Goal: Connect with others: Connect with others

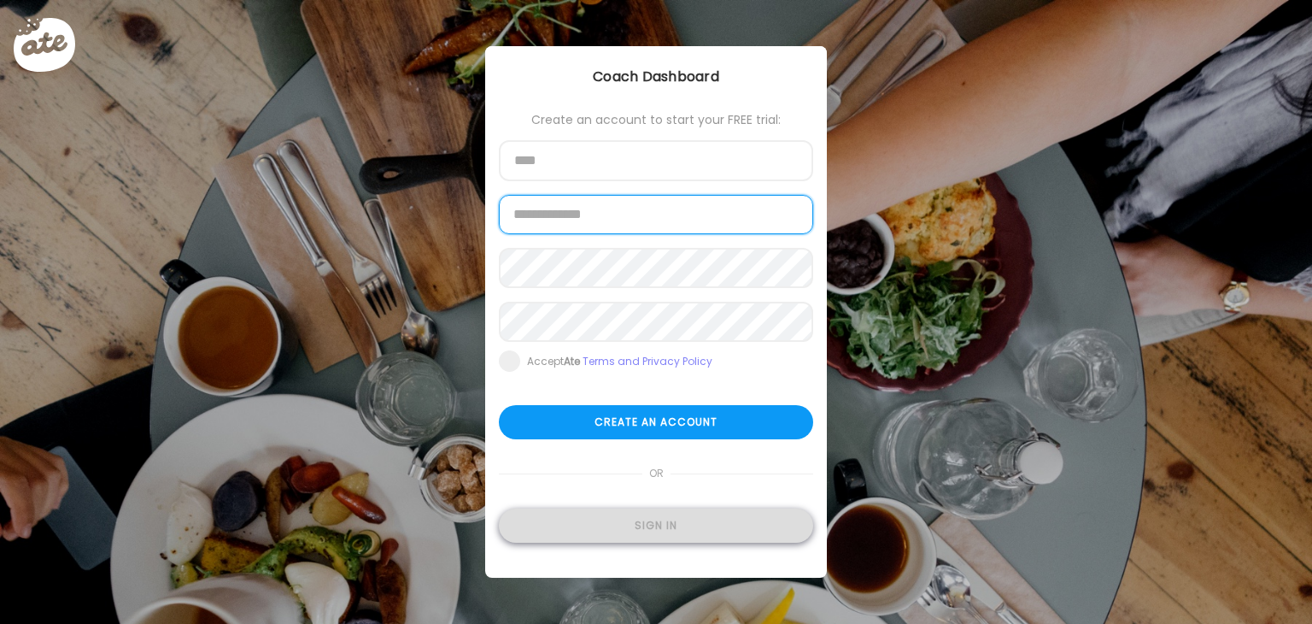
type input "**********"
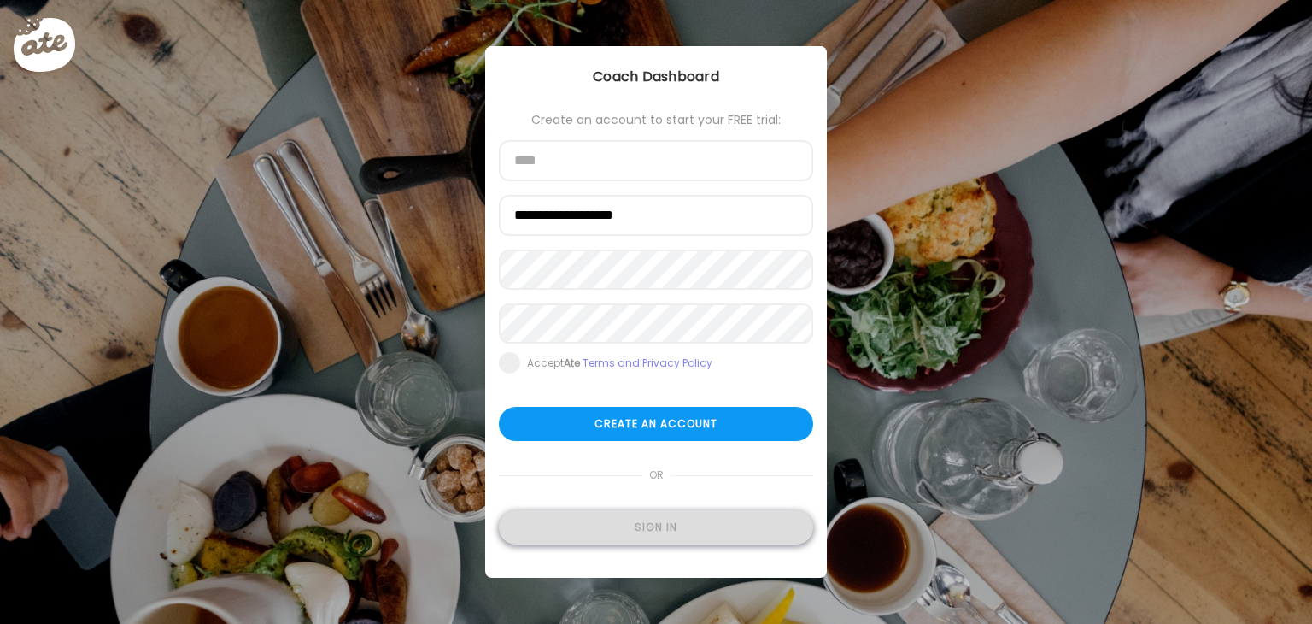
type input "**********"
click at [658, 530] on div "Sign in" at bounding box center [656, 527] width 314 height 34
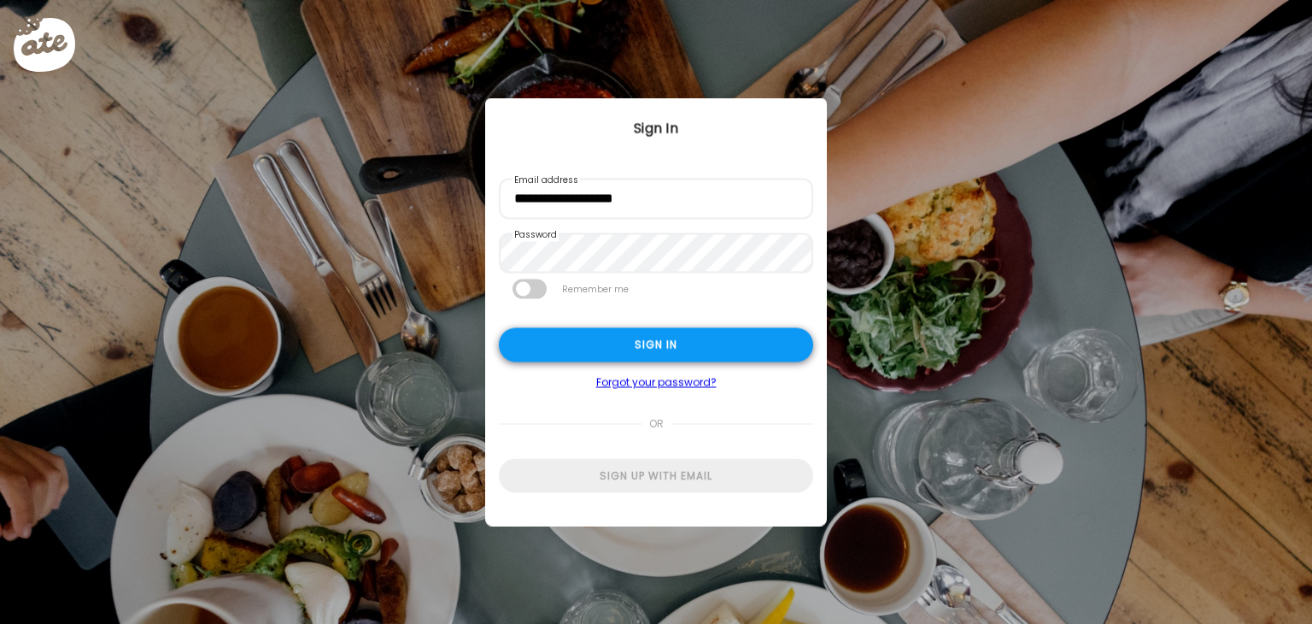
click at [647, 339] on div "Sign in" at bounding box center [656, 345] width 314 height 34
type input "*******"
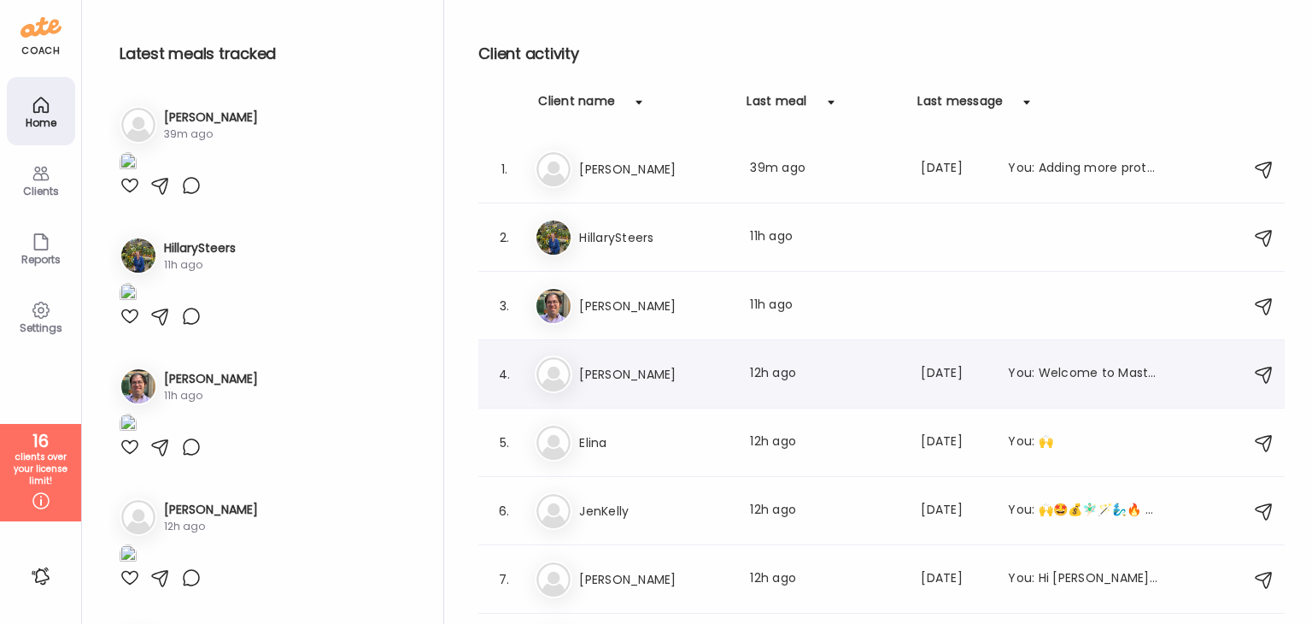
click at [676, 376] on h3 "[PERSON_NAME]" at bounding box center [654, 374] width 150 height 20
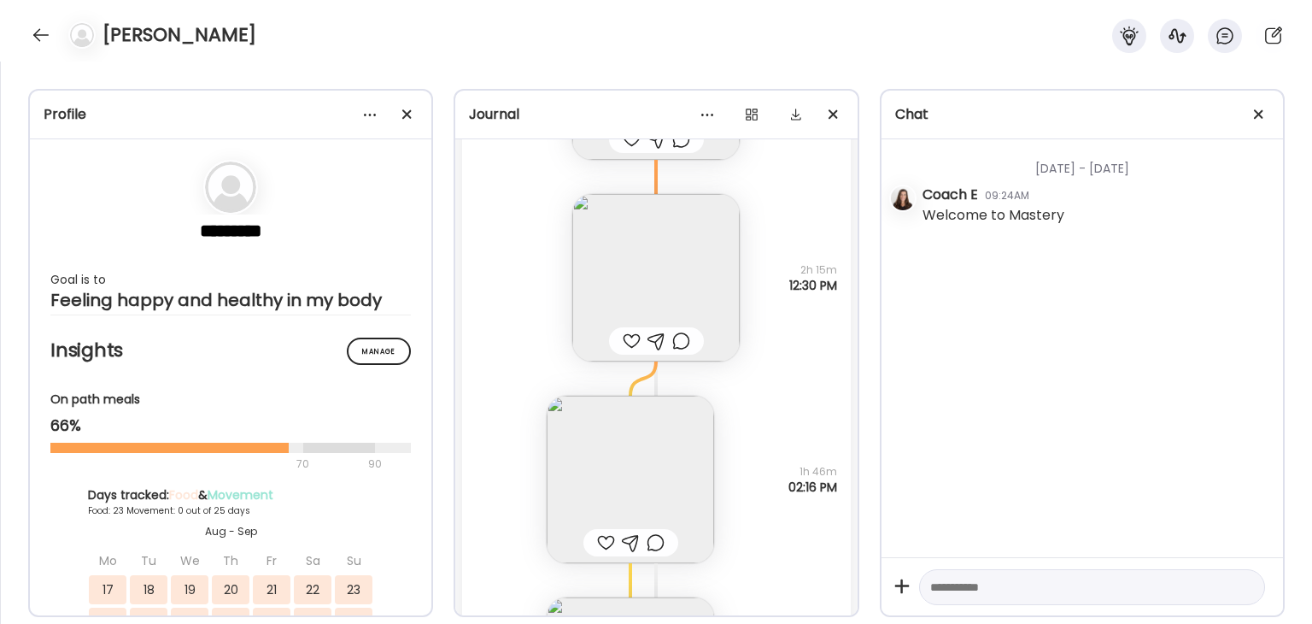
scroll to position [39658, 0]
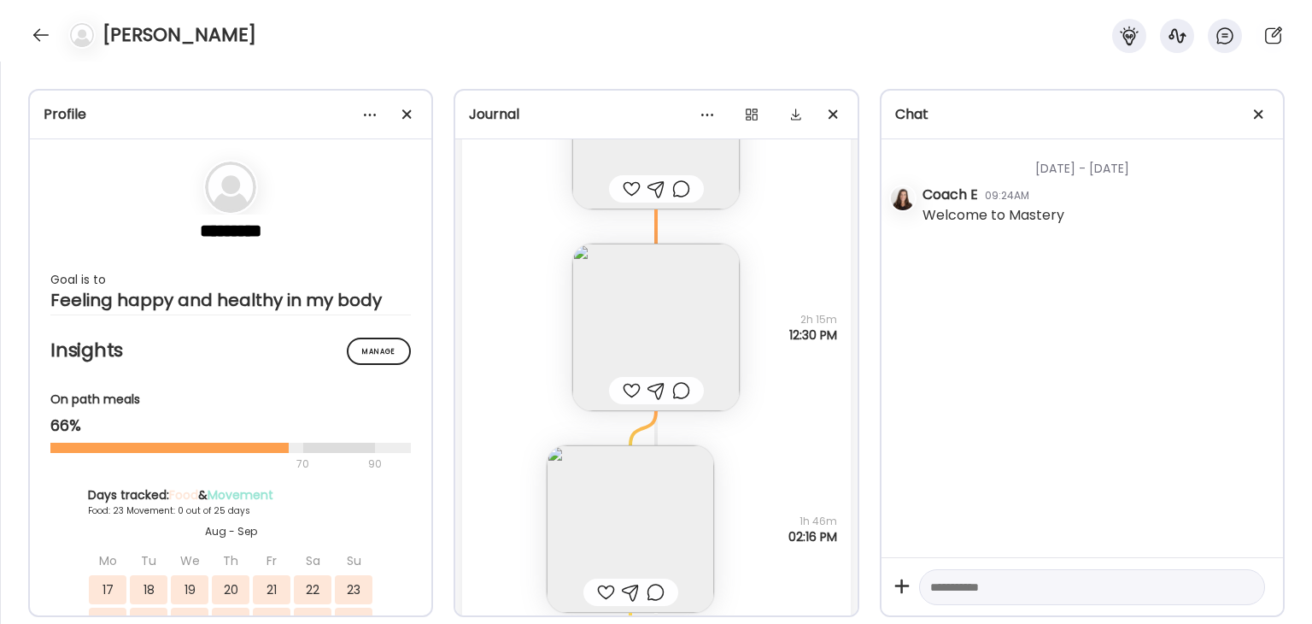
click at [683, 349] on img at bounding box center [655, 326] width 167 height 167
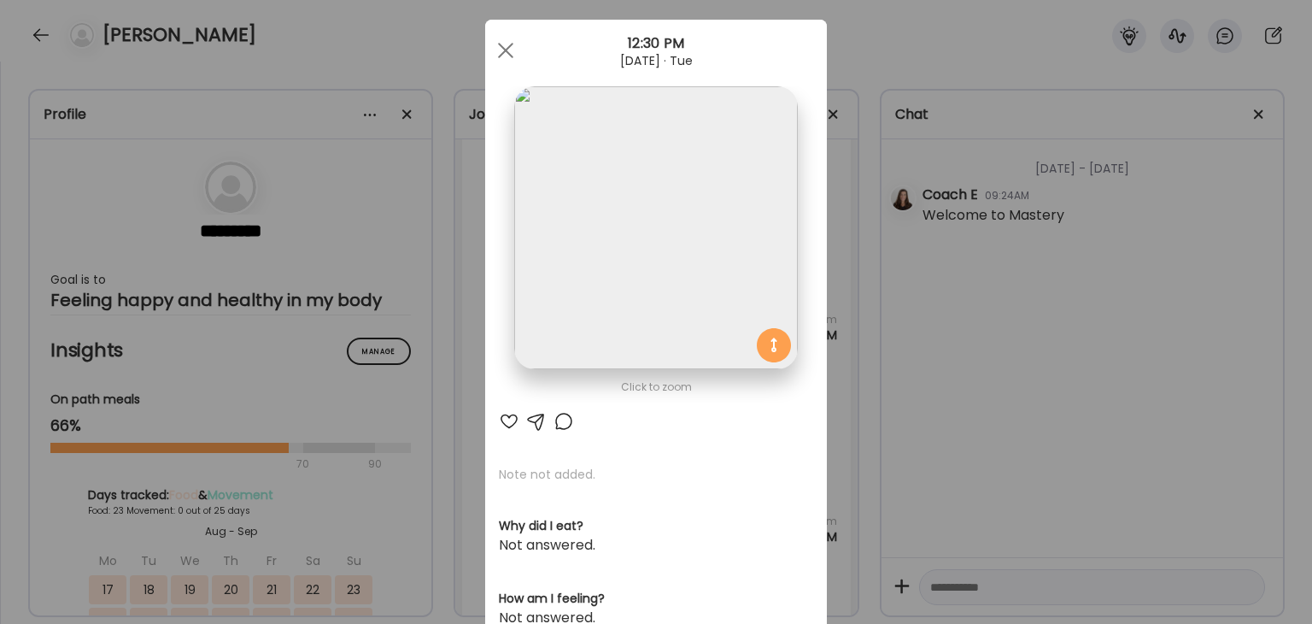
scroll to position [0, 0]
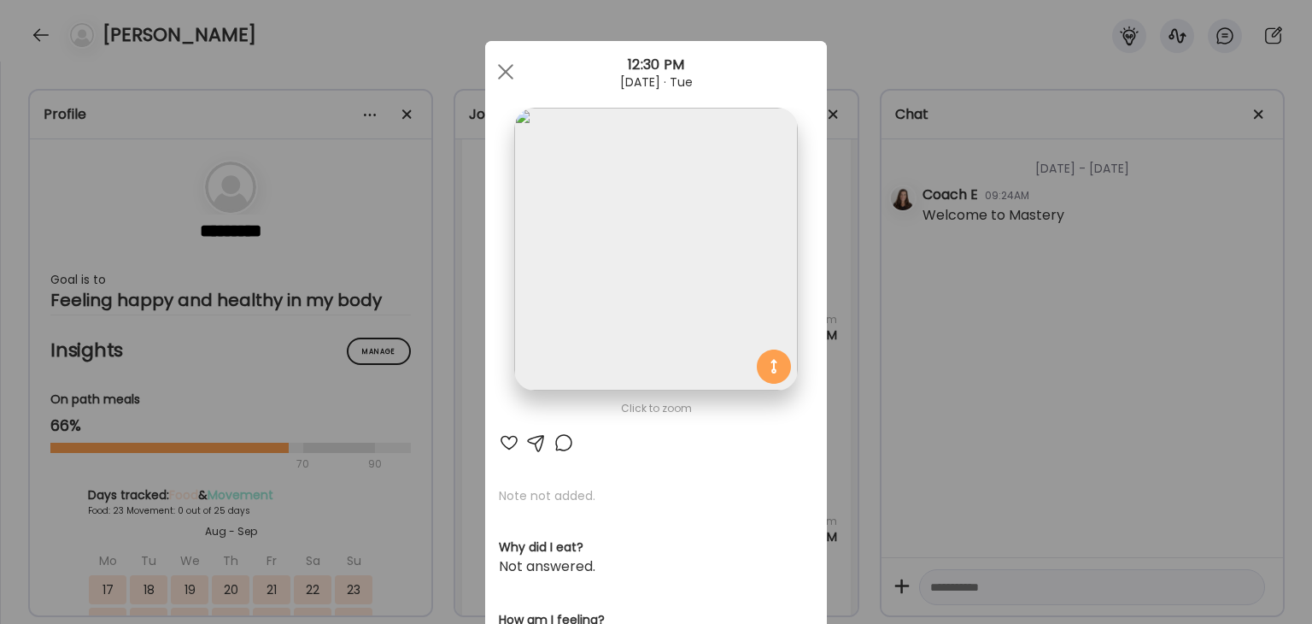
click at [664, 302] on img at bounding box center [655, 249] width 283 height 283
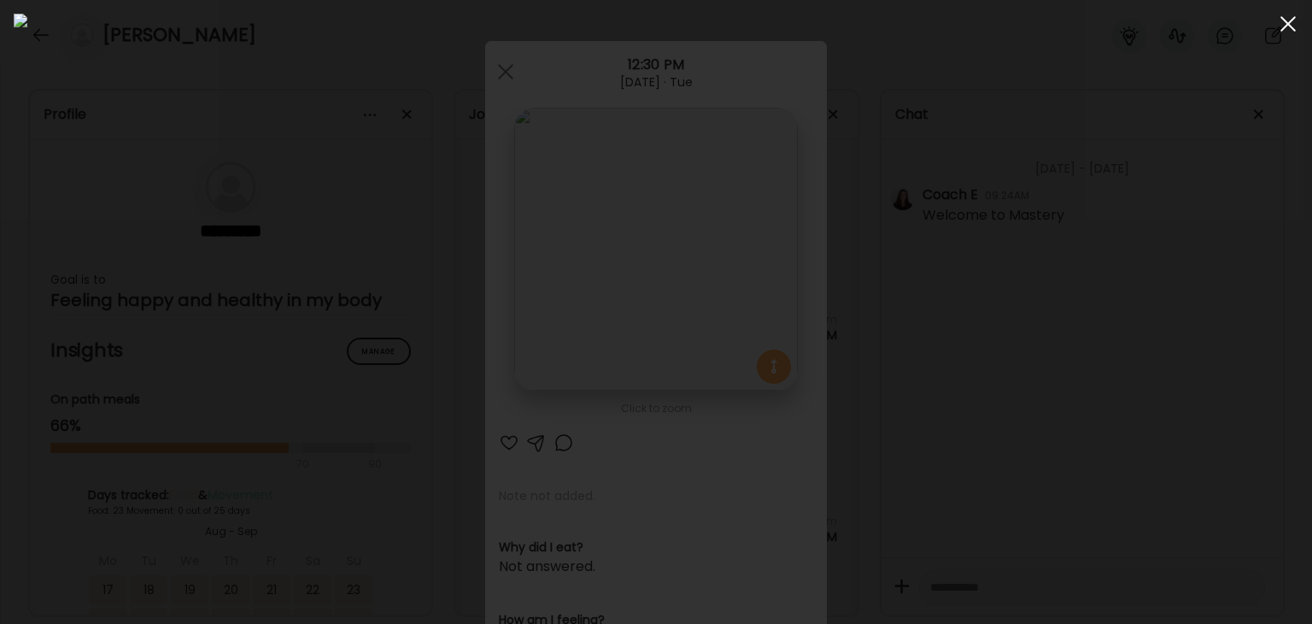
click at [1284, 28] on div at bounding box center [1288, 24] width 34 height 34
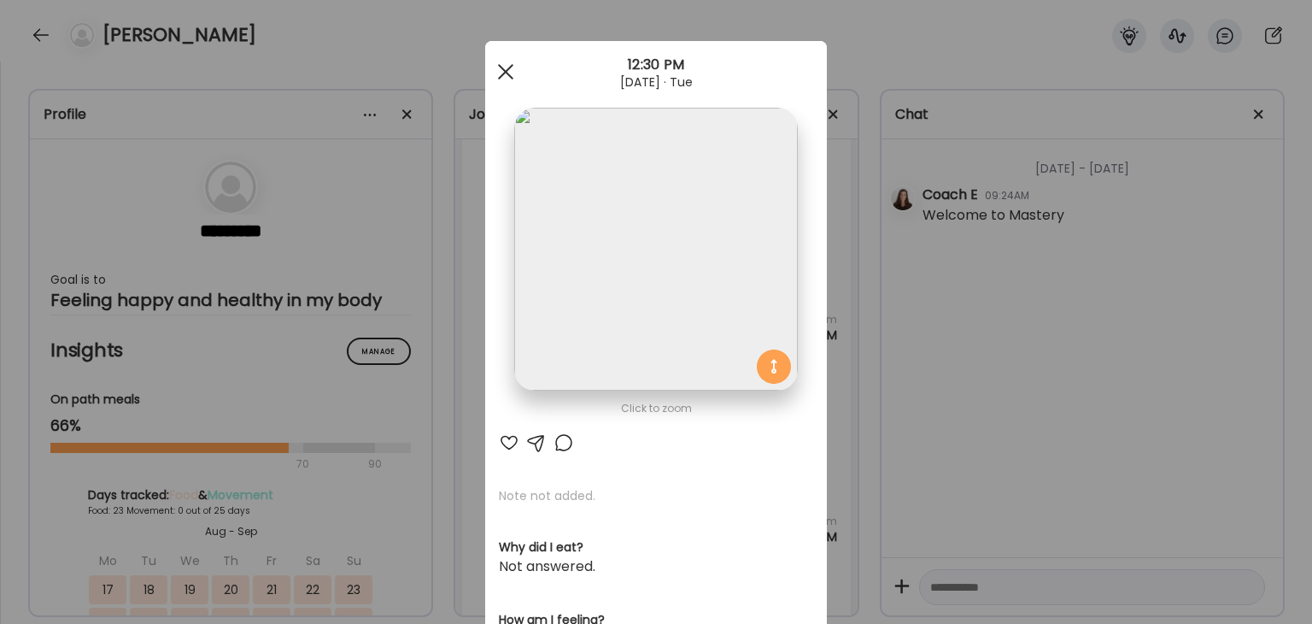
click at [501, 69] on span at bounding box center [505, 71] width 15 height 15
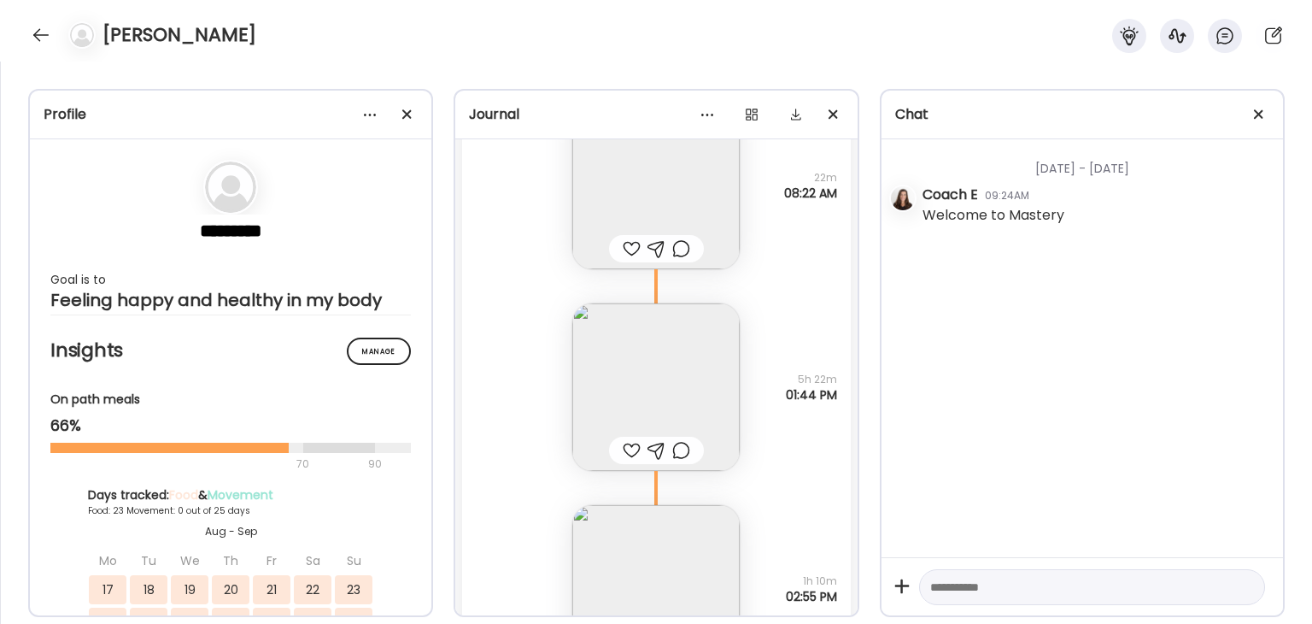
scroll to position [37437, 0]
click at [703, 378] on img at bounding box center [655, 391] width 167 height 167
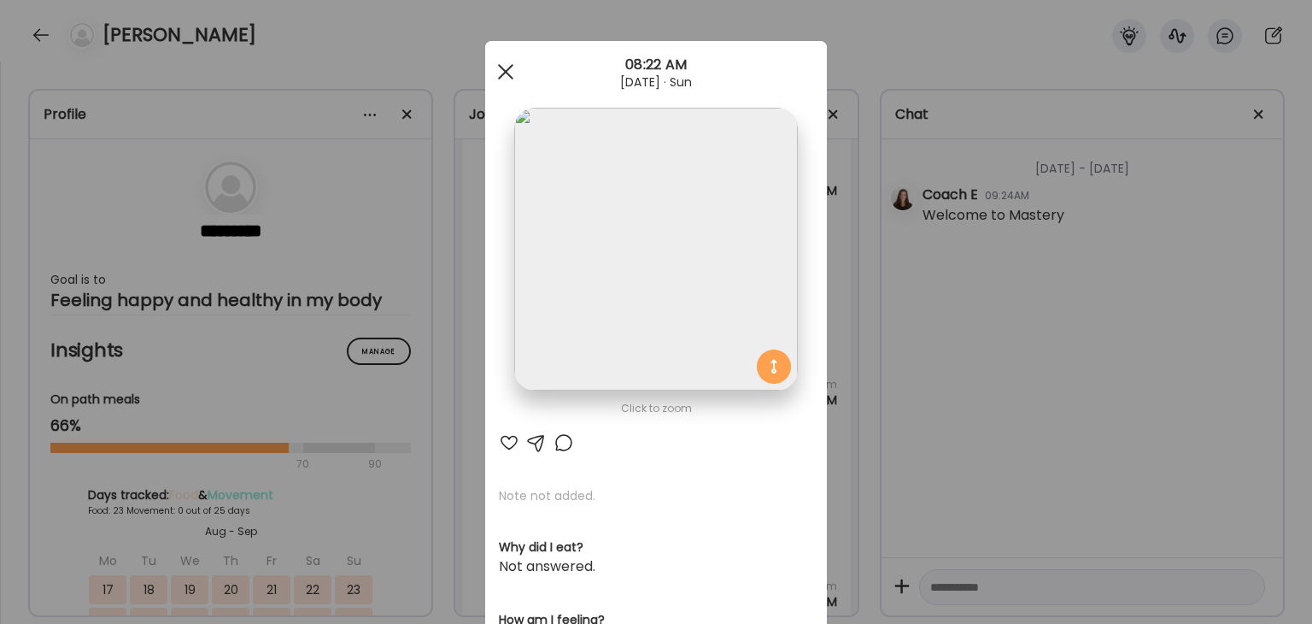
click at [498, 73] on span at bounding box center [505, 71] width 15 height 15
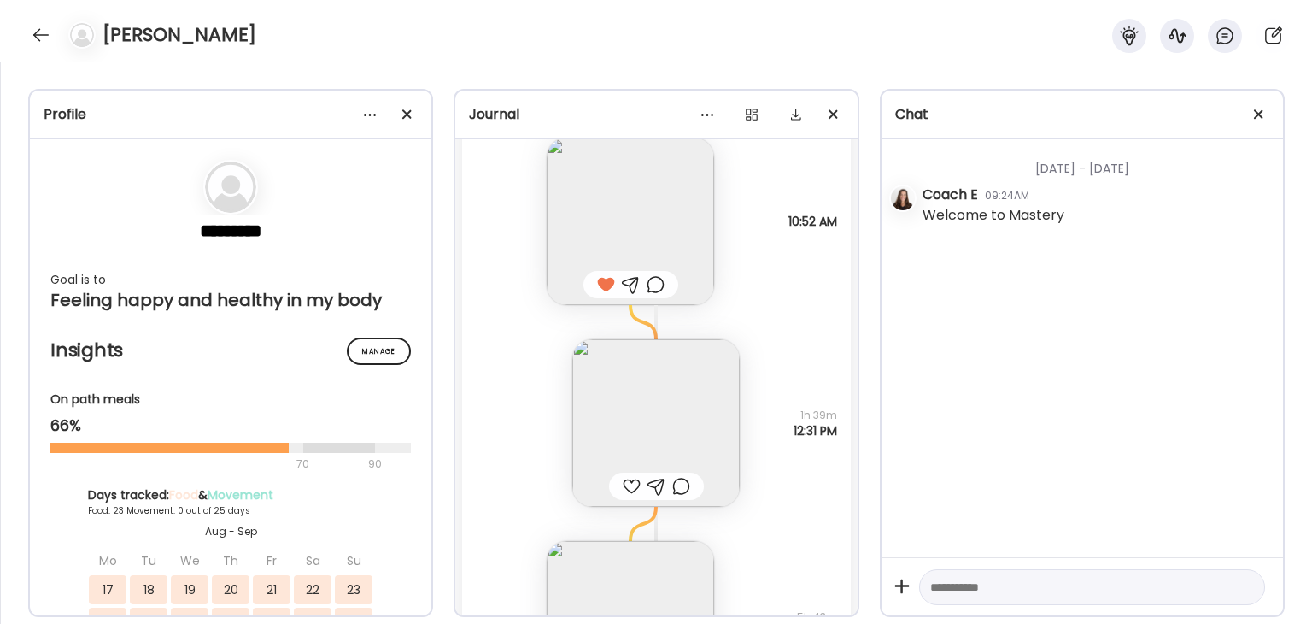
scroll to position [36754, 0]
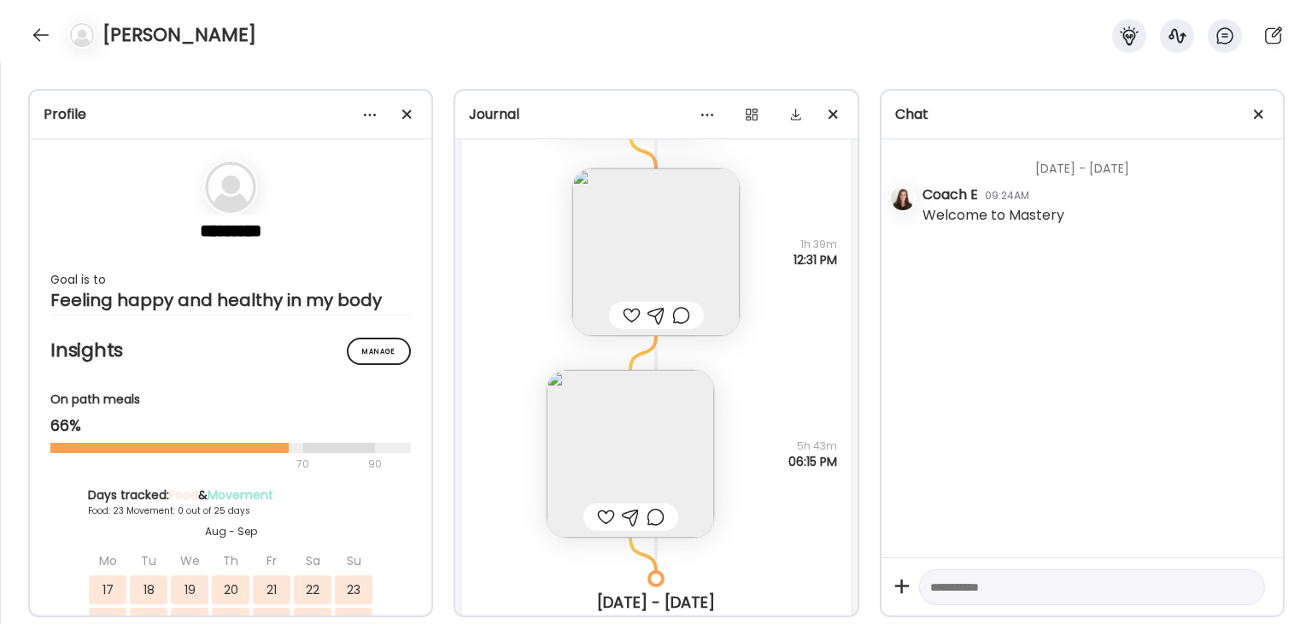
click at [665, 263] on img at bounding box center [655, 251] width 167 height 167
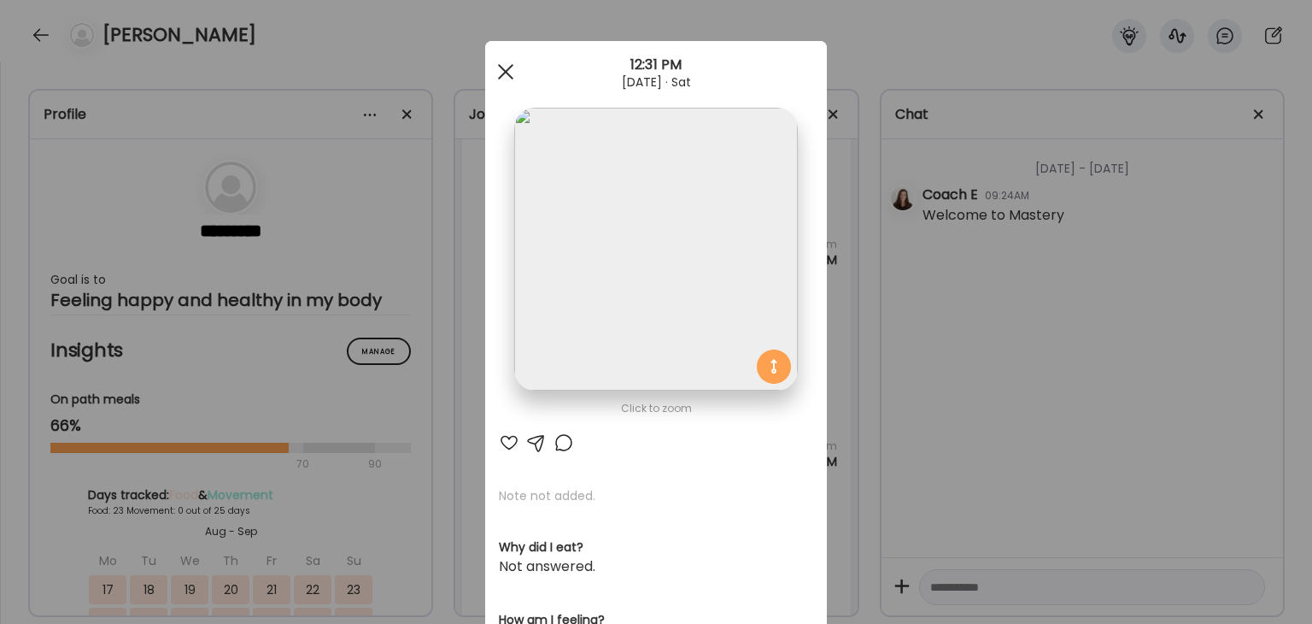
click at [492, 69] on div at bounding box center [506, 72] width 34 height 34
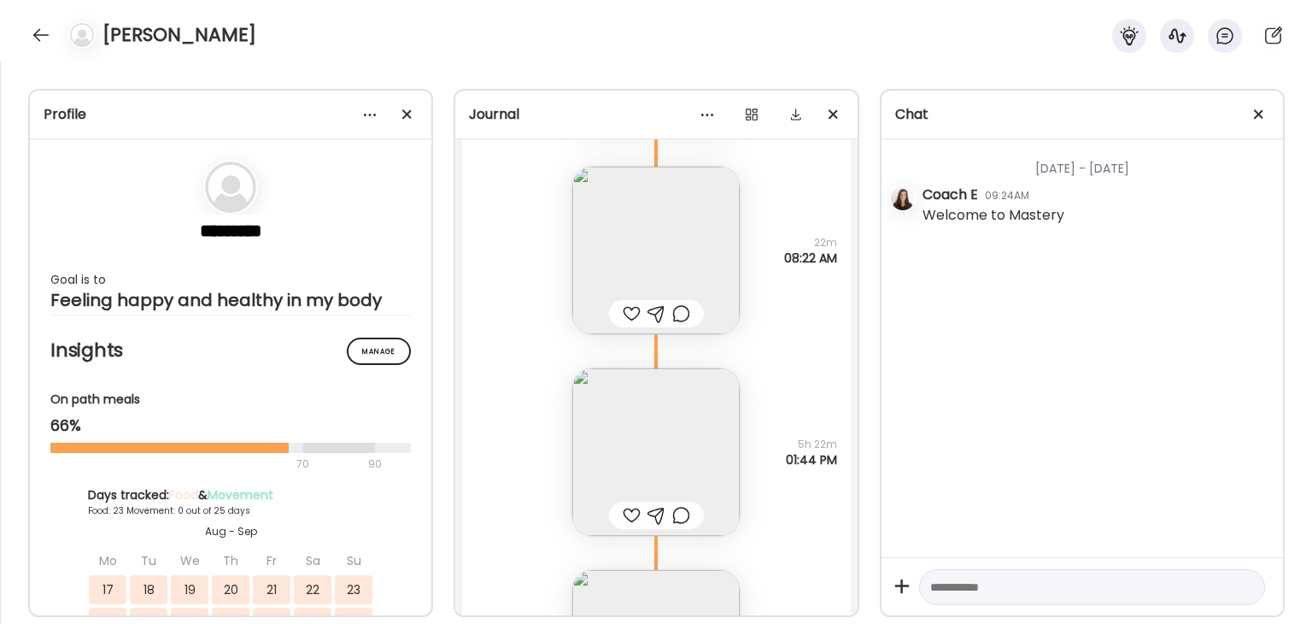
scroll to position [37608, 0]
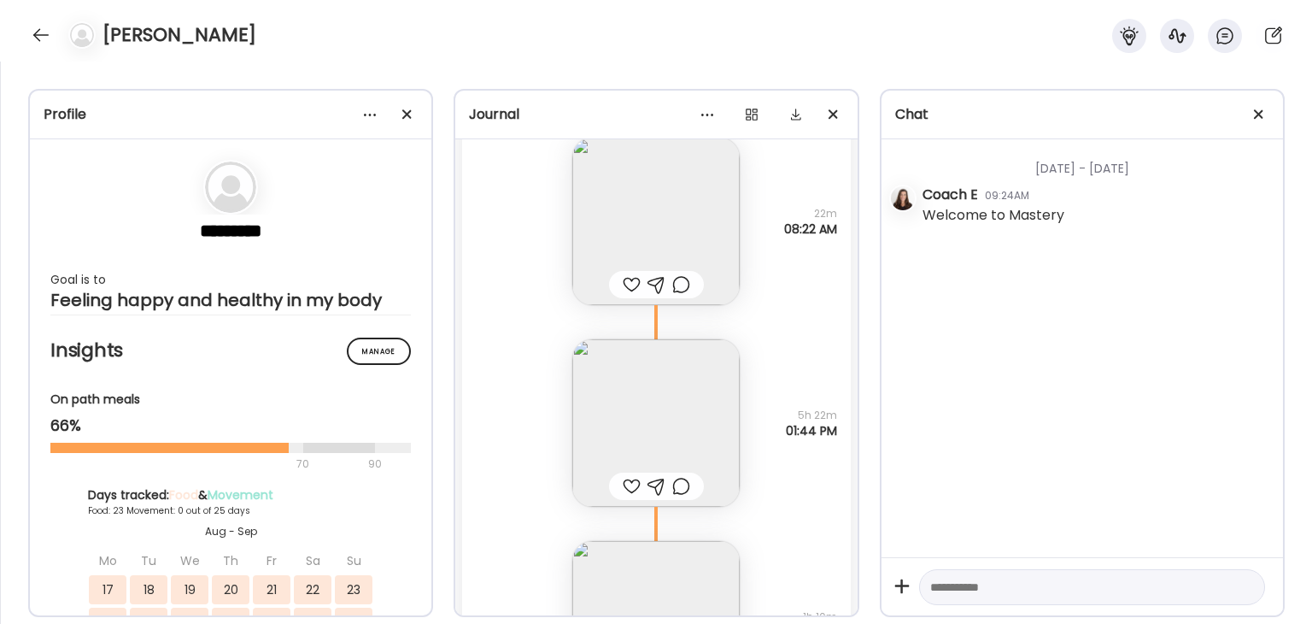
click at [658, 400] on img at bounding box center [655, 422] width 167 height 167
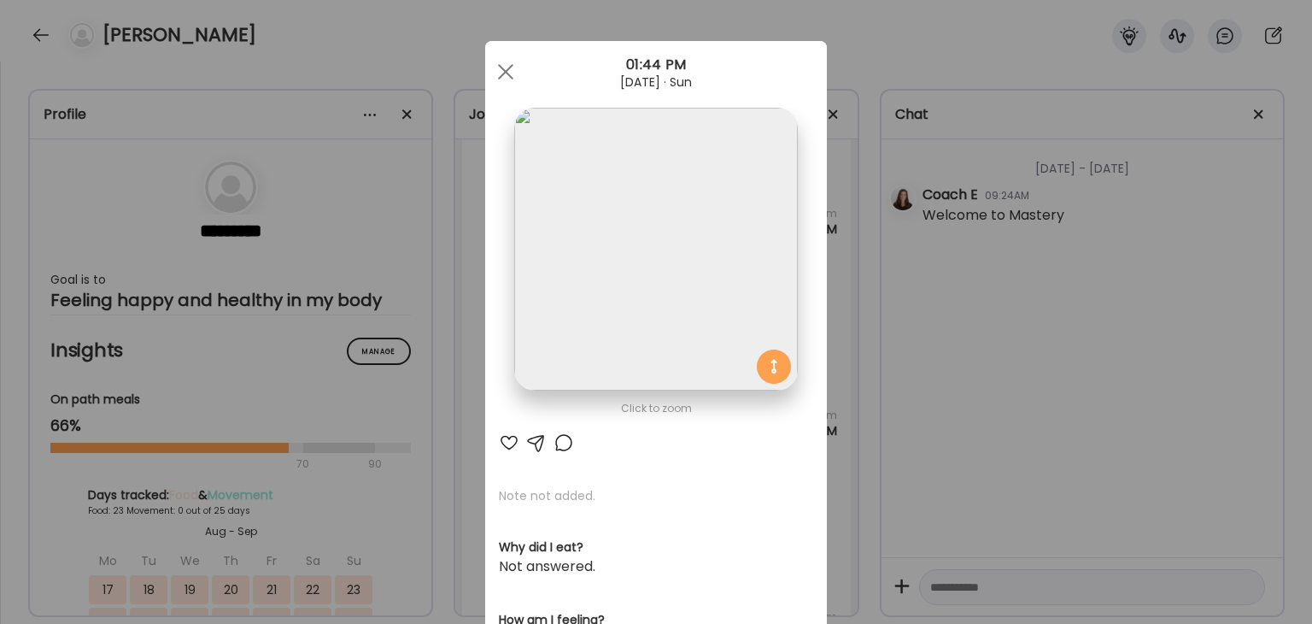
click at [694, 326] on img at bounding box center [655, 249] width 283 height 283
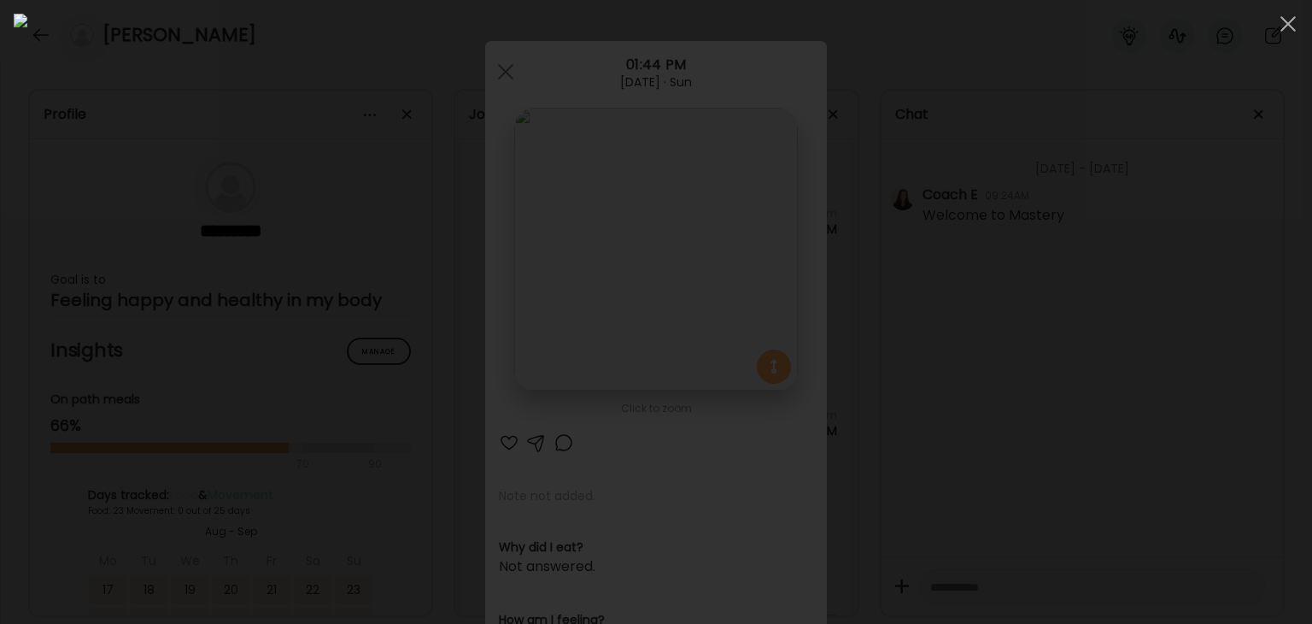
click at [1028, 293] on div at bounding box center [656, 312] width 1285 height 596
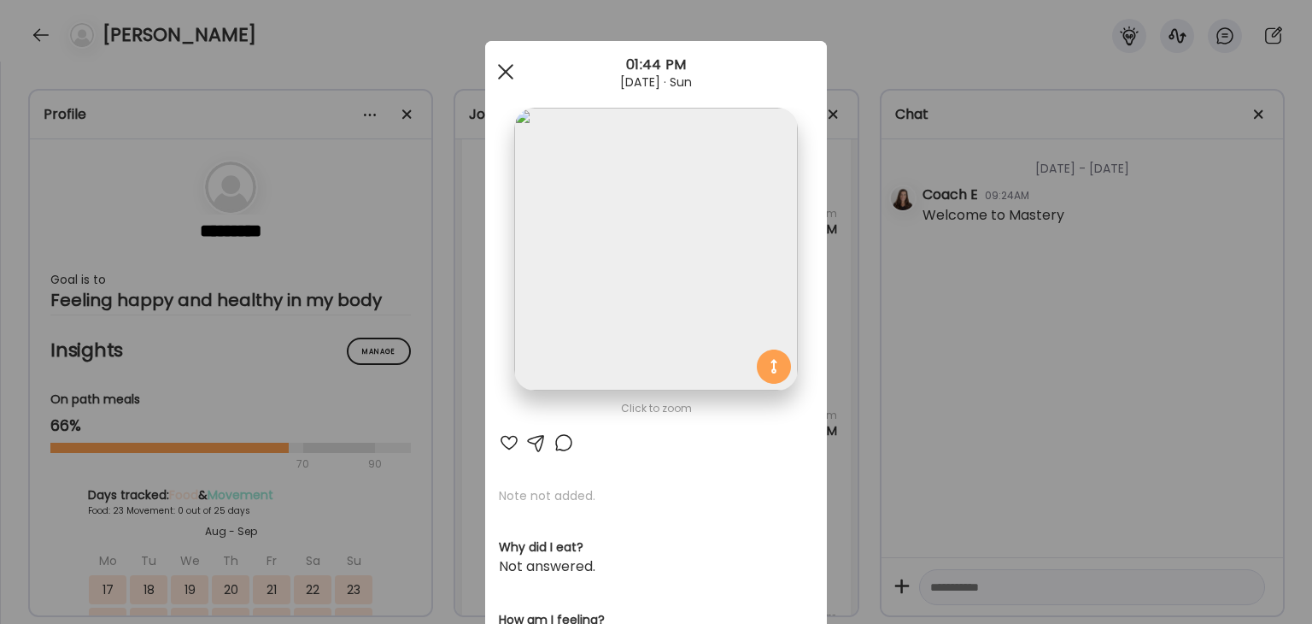
click at [506, 67] on div at bounding box center [506, 72] width 34 height 34
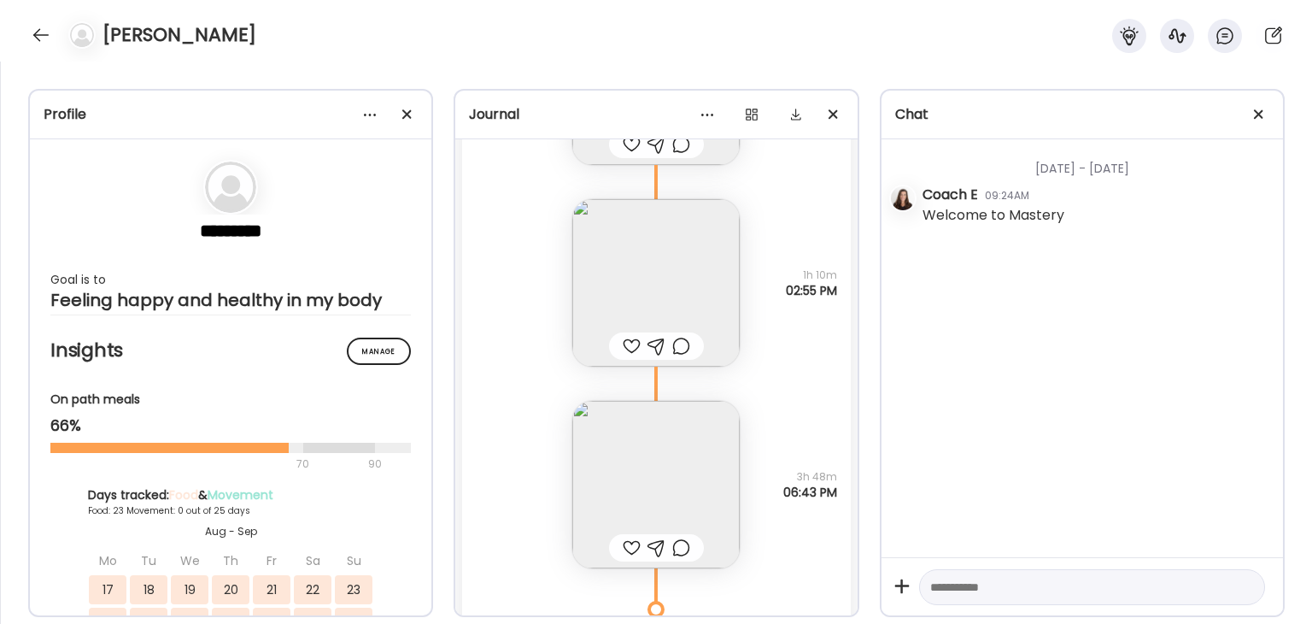
scroll to position [38121, 0]
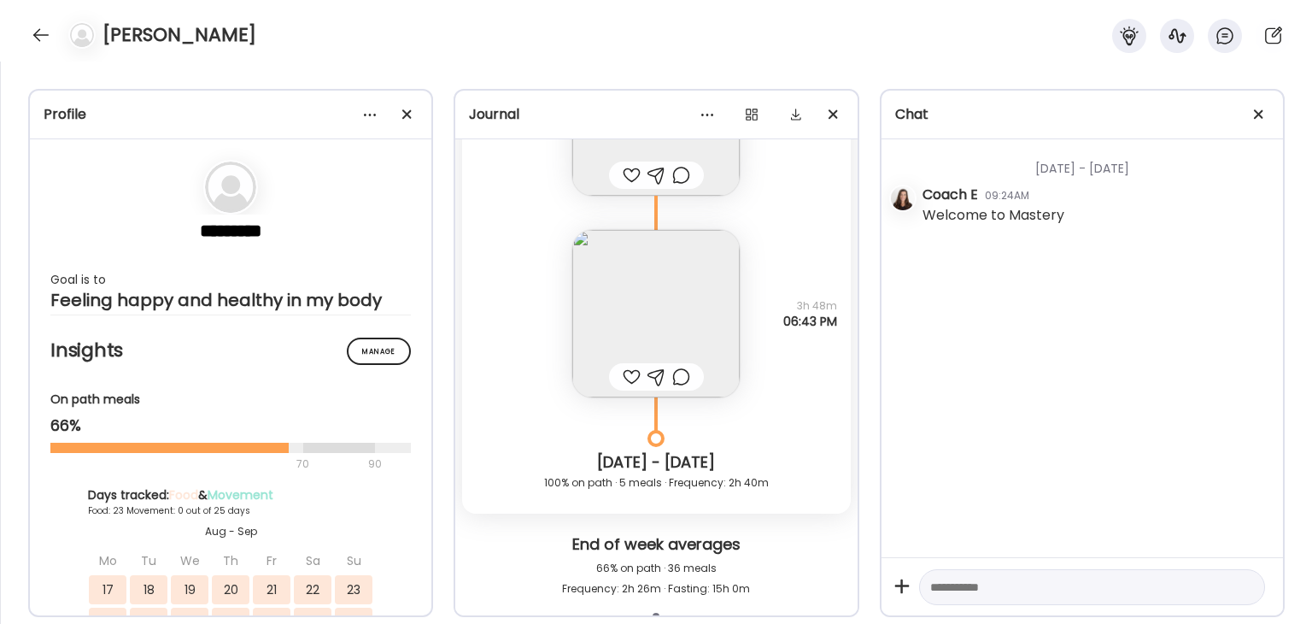
click at [670, 312] on img at bounding box center [655, 313] width 167 height 167
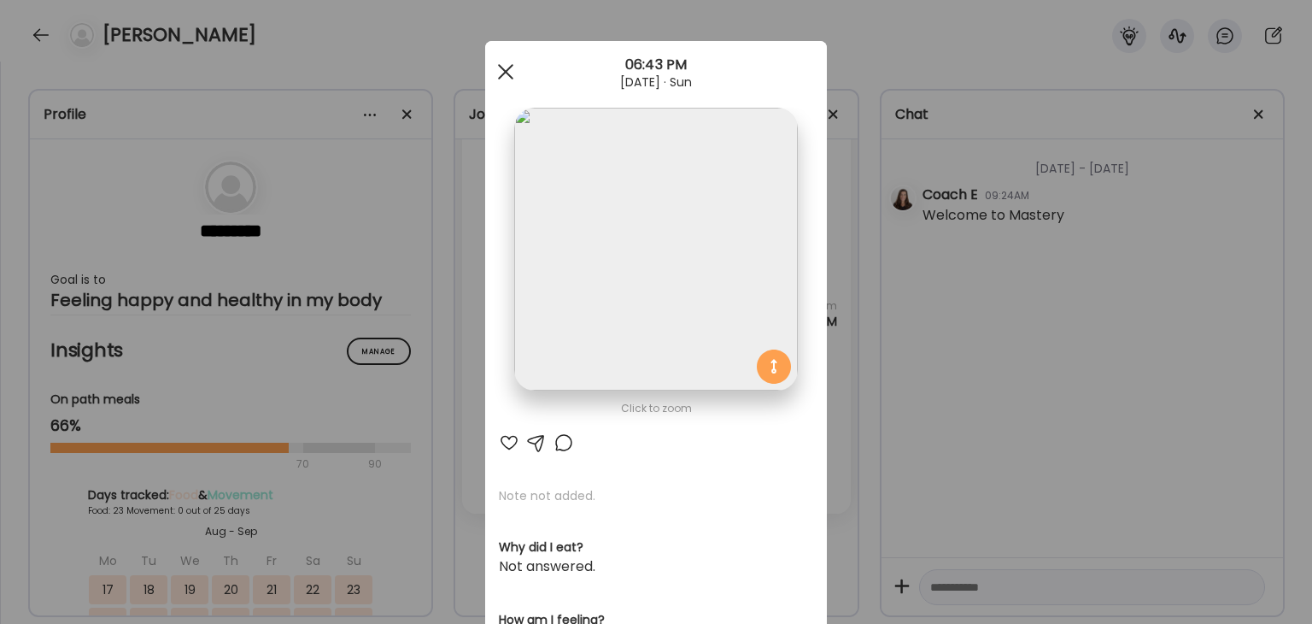
click at [501, 71] on span at bounding box center [505, 71] width 15 height 15
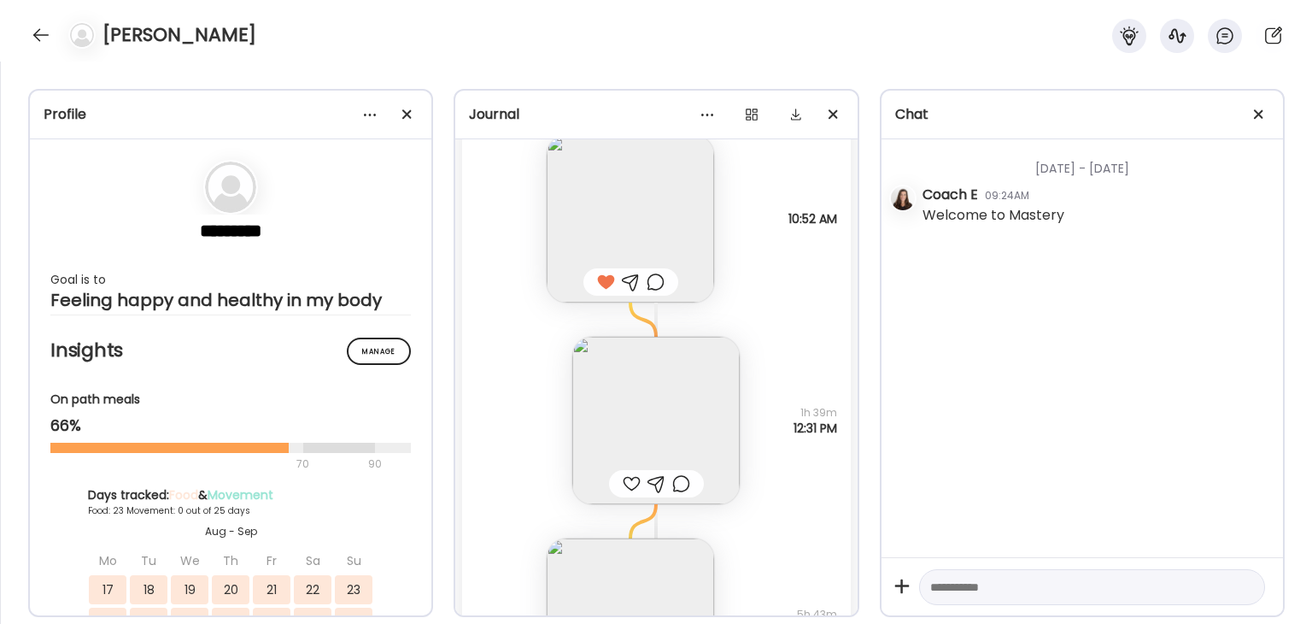
scroll to position [36583, 0]
click at [638, 226] on img at bounding box center [630, 221] width 167 height 167
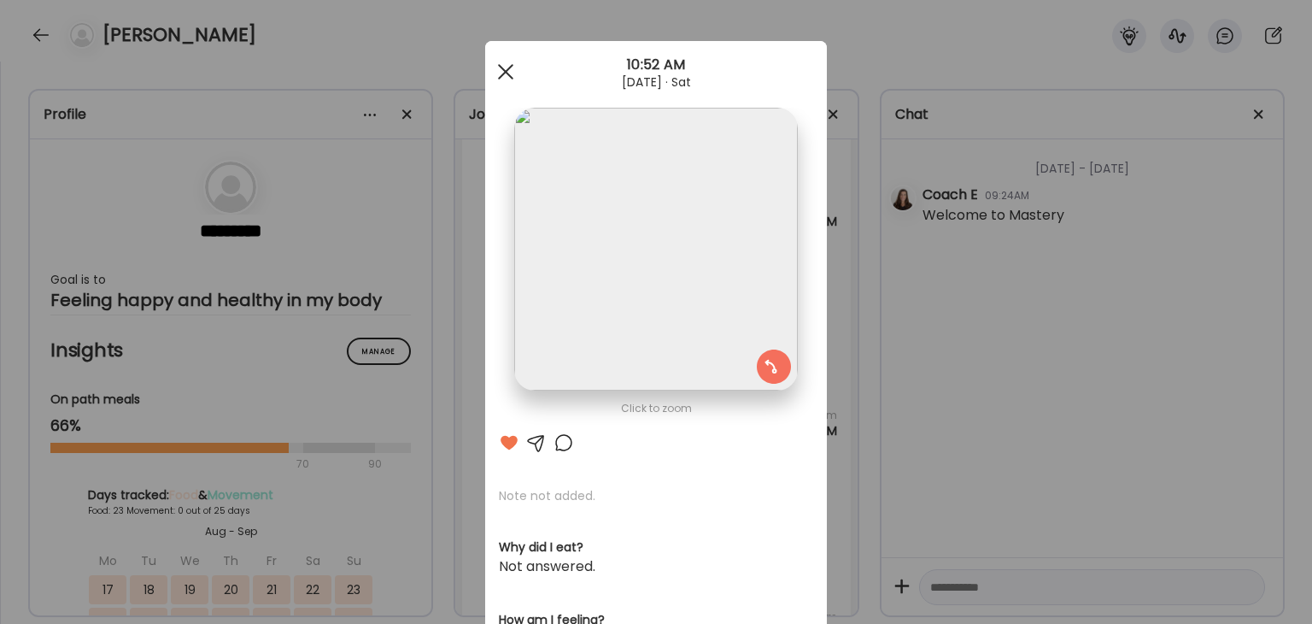
click at [502, 64] on div at bounding box center [506, 72] width 34 height 34
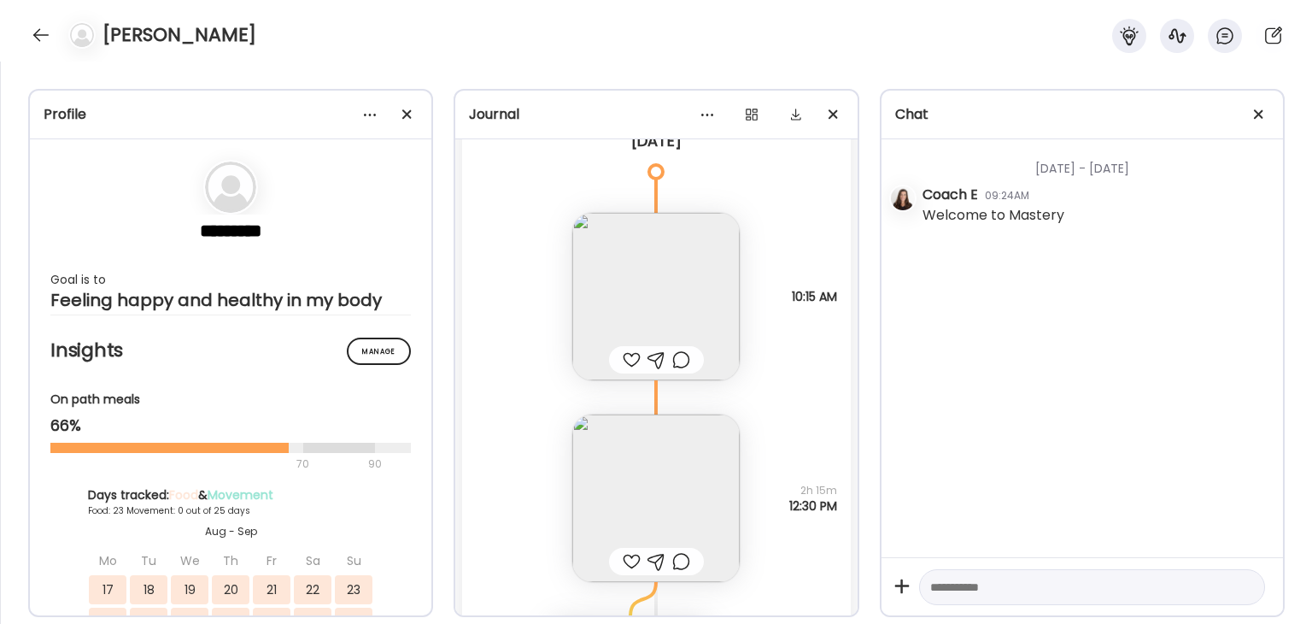
scroll to position [39744, 0]
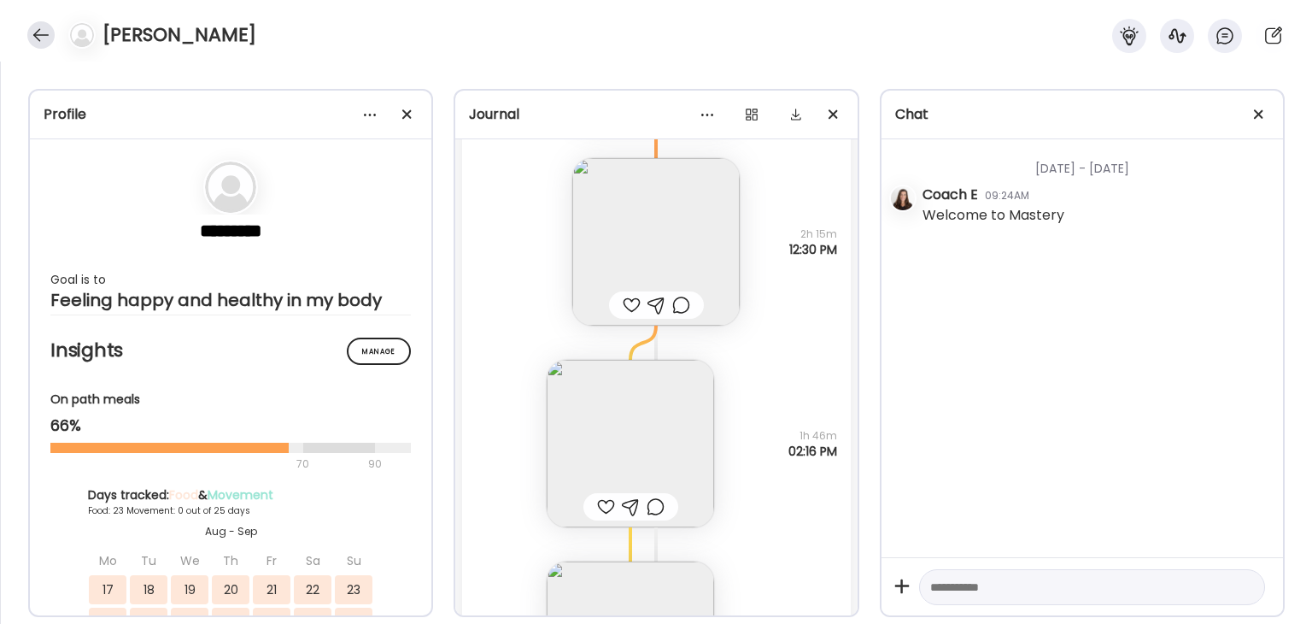
click at [34, 42] on div at bounding box center [40, 34] width 27 height 27
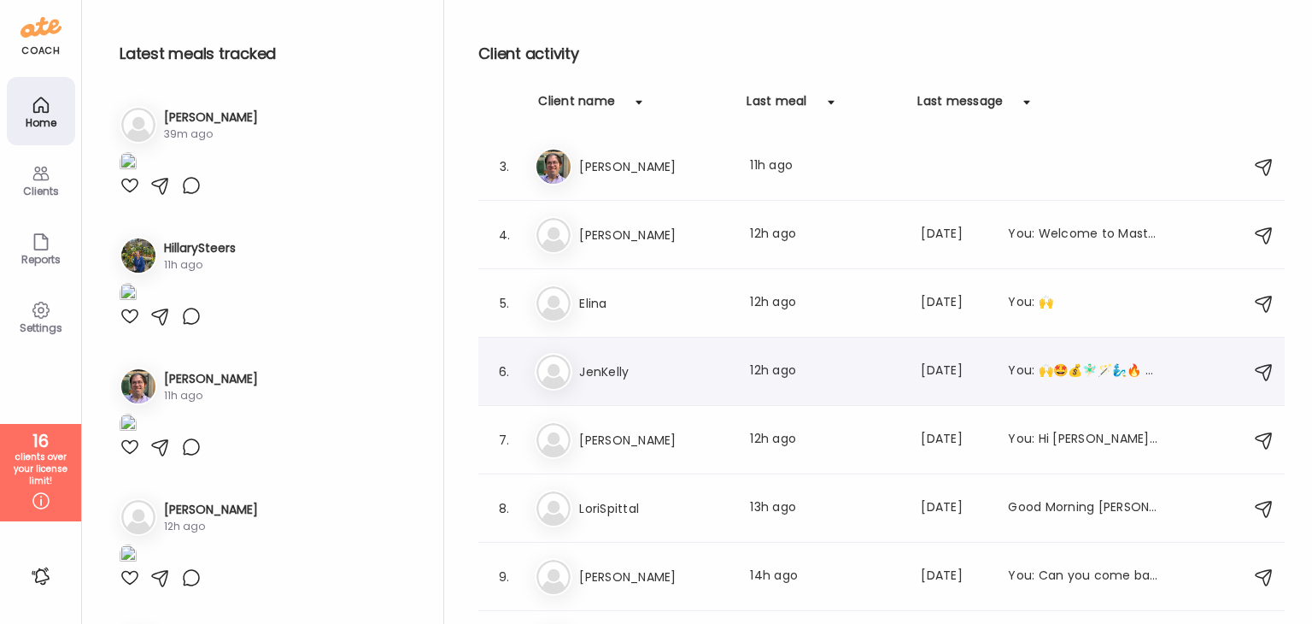
scroll to position [256, 0]
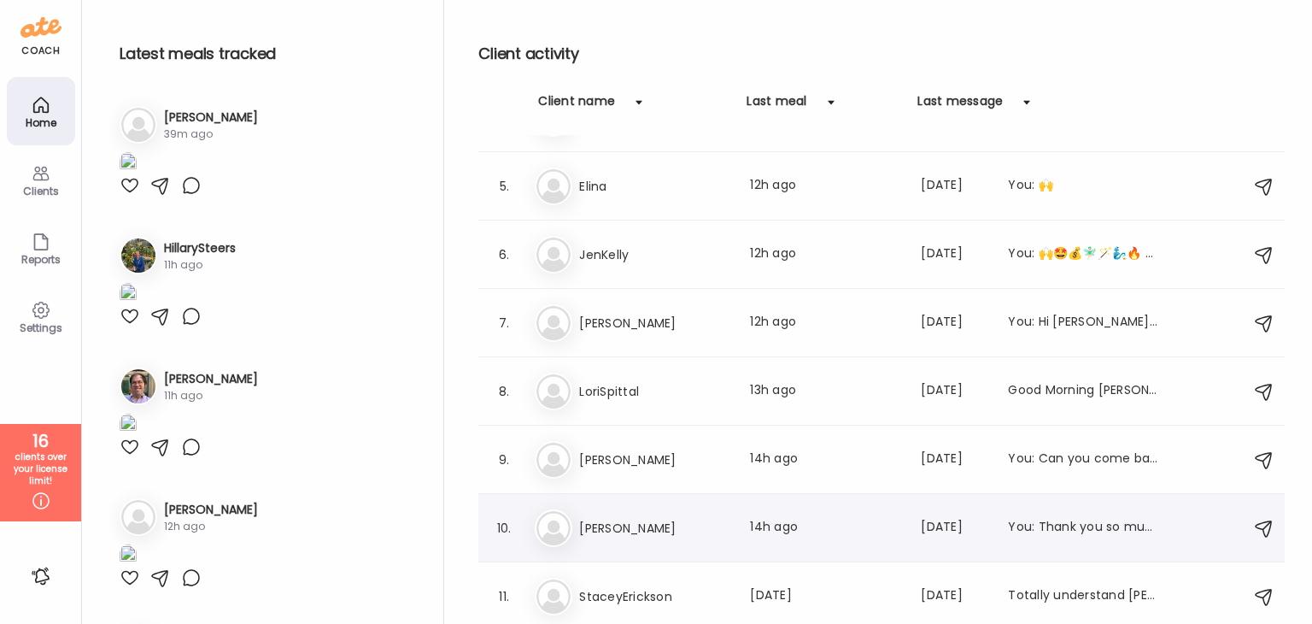
click at [629, 520] on h3 "[PERSON_NAME]" at bounding box center [654, 528] width 150 height 20
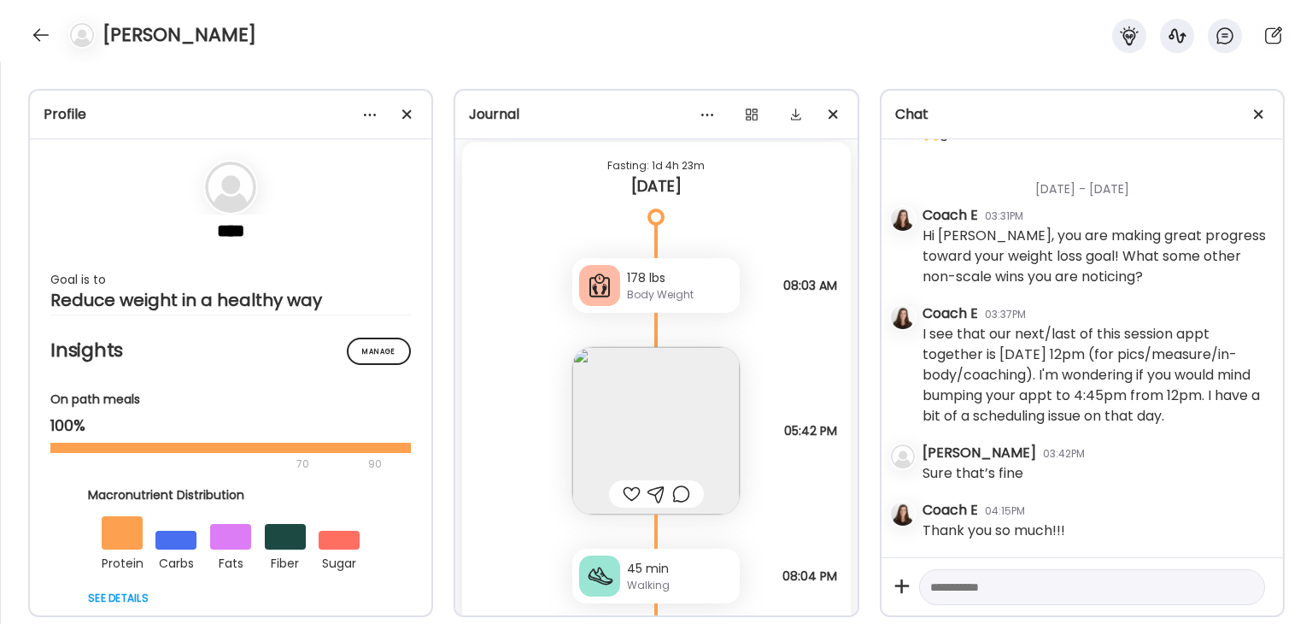
scroll to position [91457, 0]
